Goal: Information Seeking & Learning: Learn about a topic

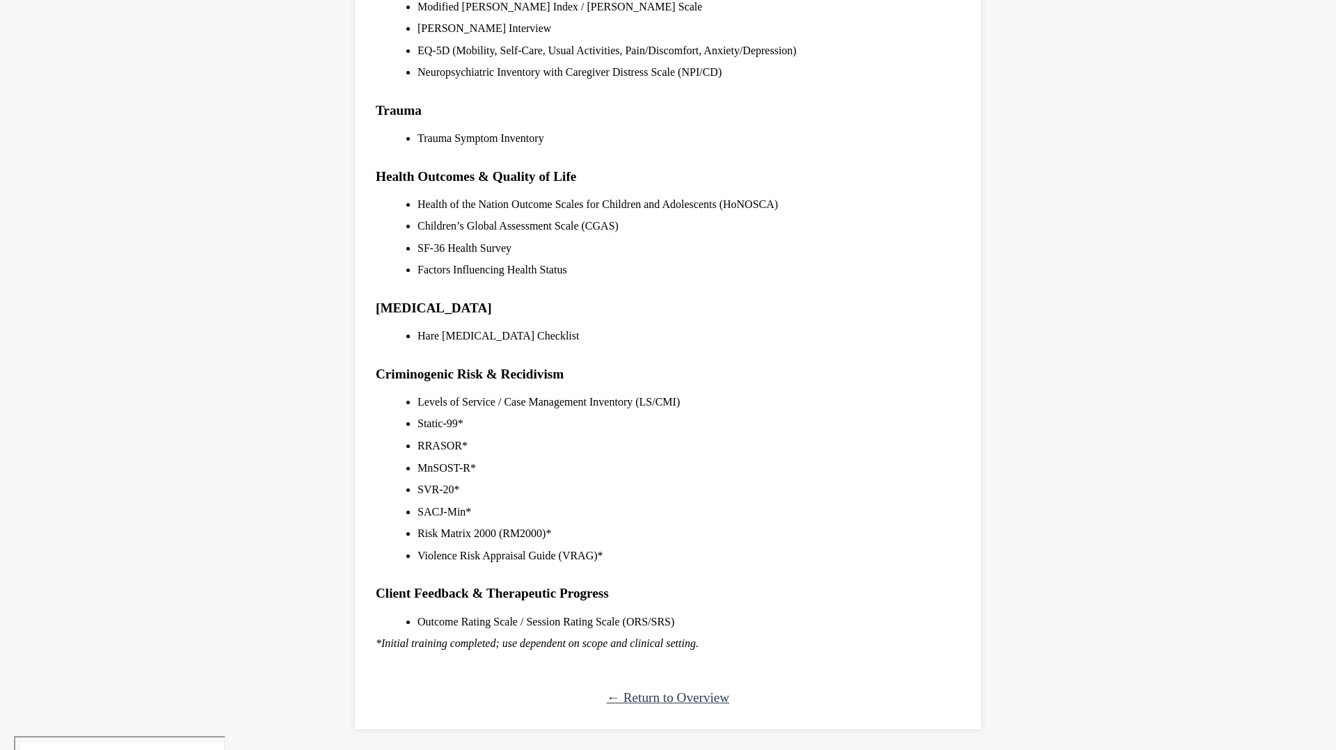
scroll to position [1195, 0]
click at [656, 698] on link "← Return to Overview" at bounding box center [668, 697] width 122 height 15
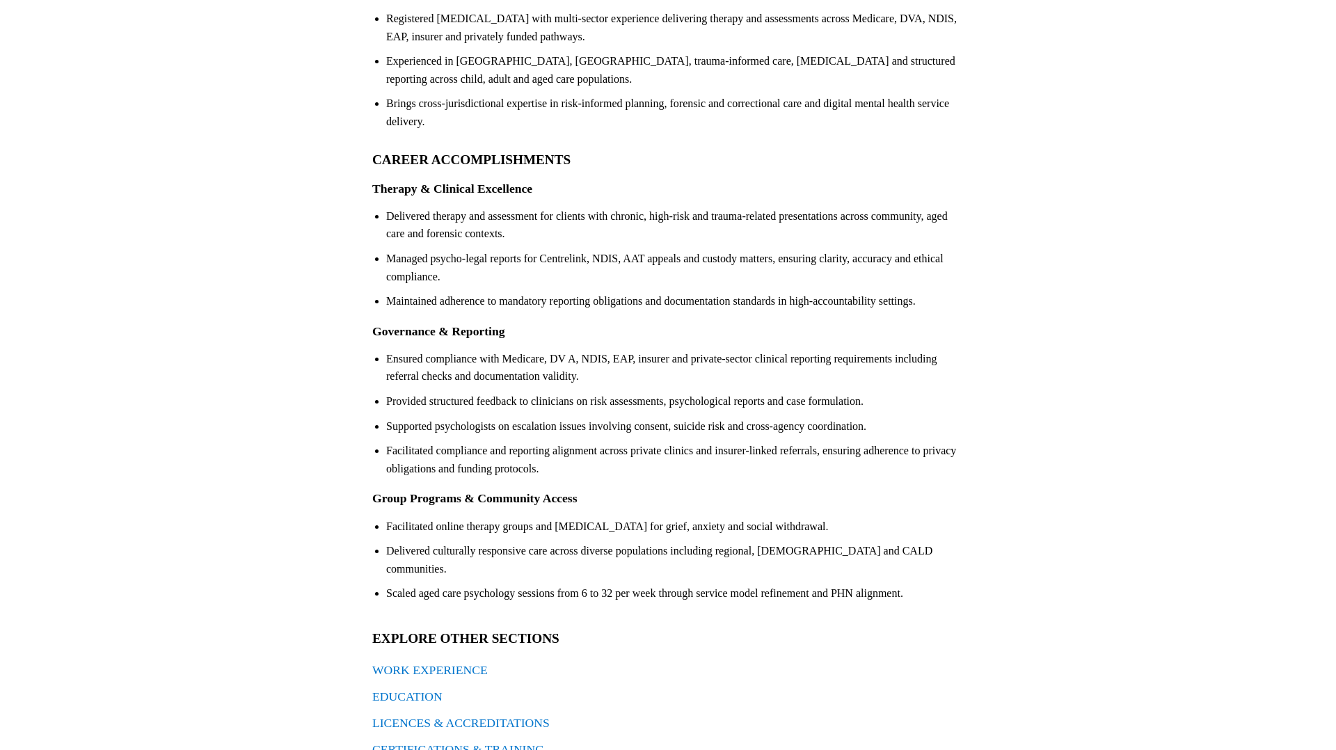
scroll to position [273, 0]
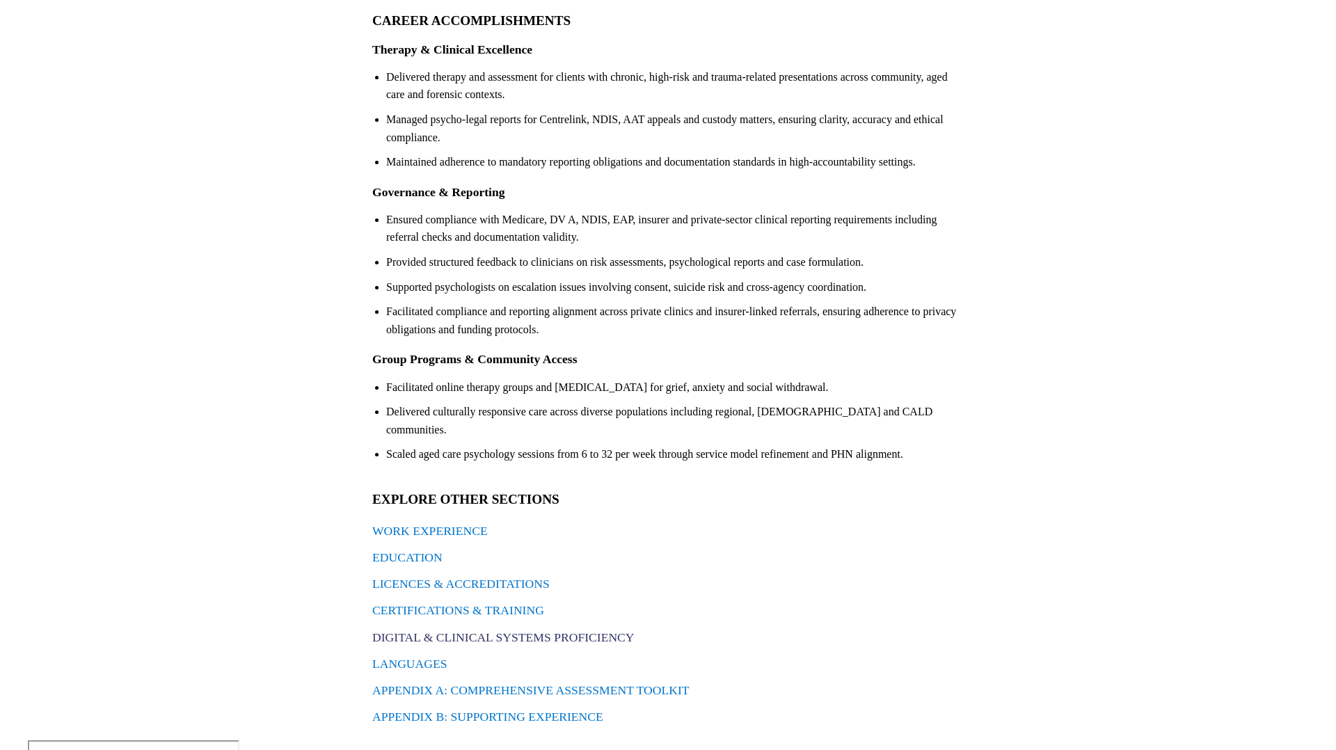
click at [499, 630] on link "DIGITAL & CLINICAL SYSTEMS PROFICIENCY" at bounding box center [503, 637] width 262 height 14
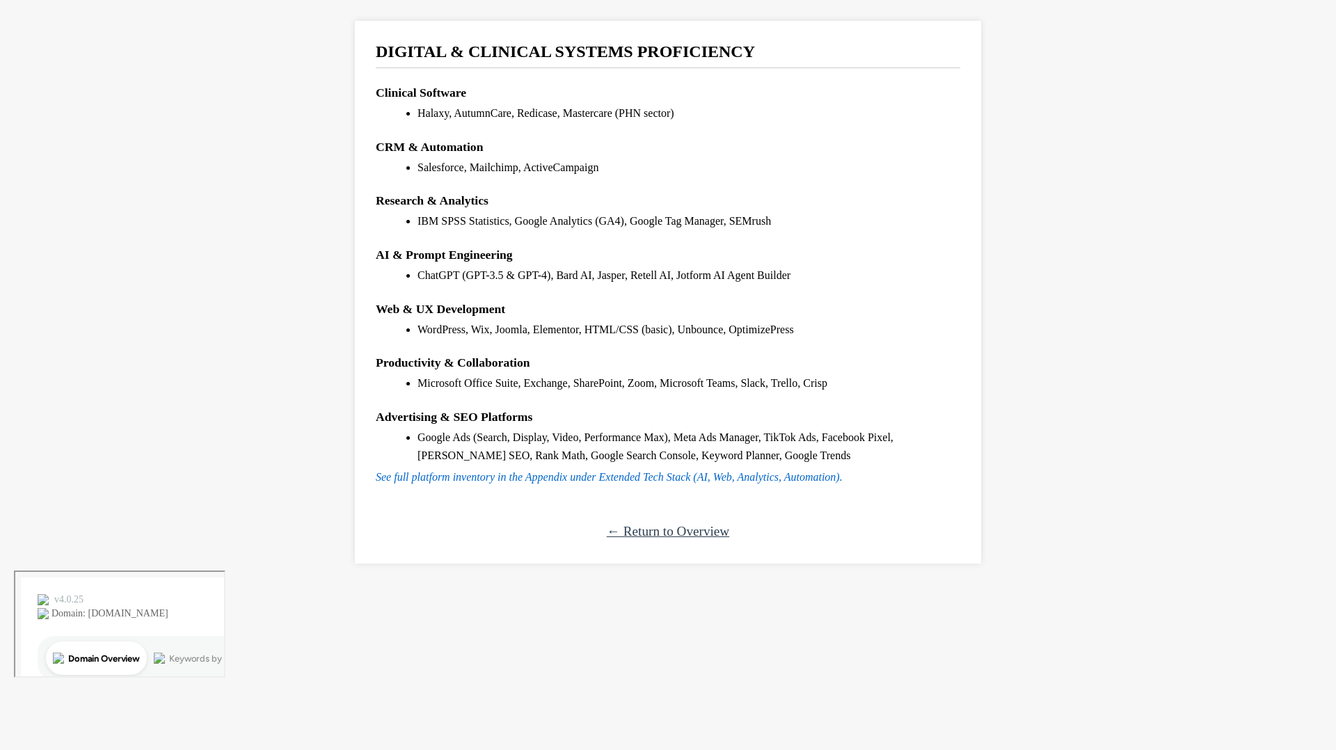
drag, startPoint x: 420, startPoint y: 113, endPoint x: 455, endPoint y: 120, distance: 36.0
click at [455, 120] on li "Halaxy, AutumnCare, Redicase, Mastercare (PHN sector)" at bounding box center [689, 113] width 543 height 18
